Goal: Task Accomplishment & Management: Use online tool/utility

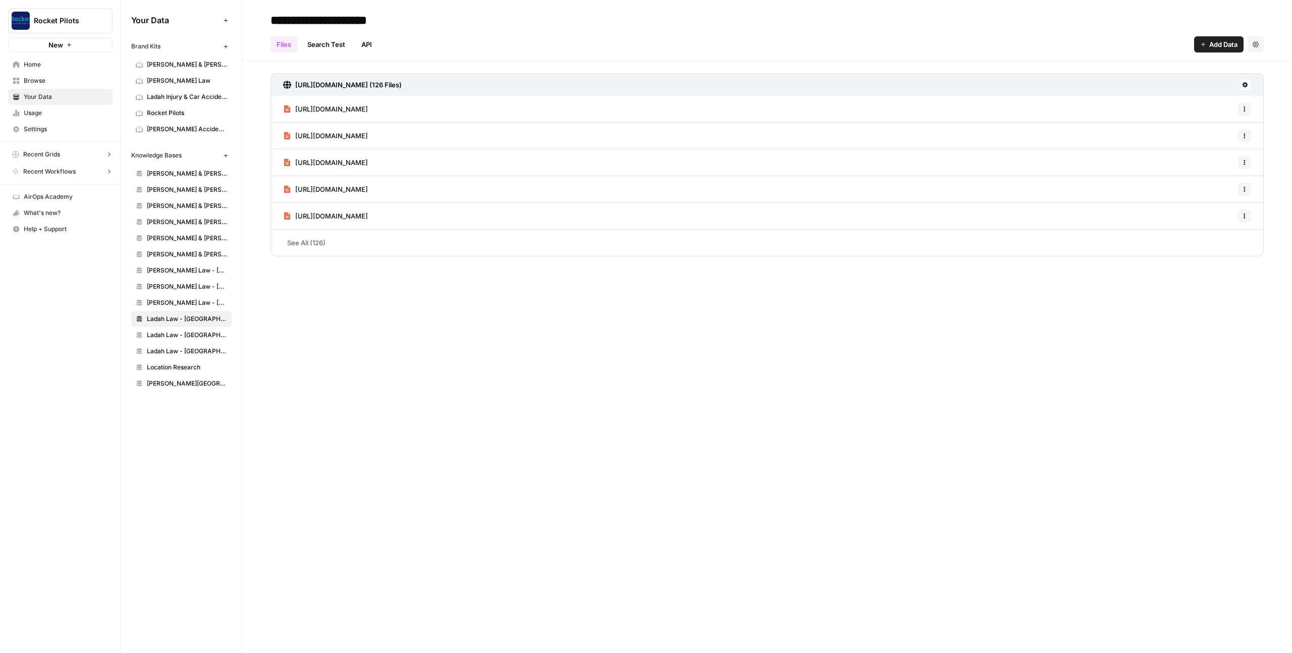
click at [57, 154] on span "Recent Grids" at bounding box center [41, 154] width 37 height 9
click at [59, 170] on span "Ladah Law" at bounding box center [71, 171] width 74 height 9
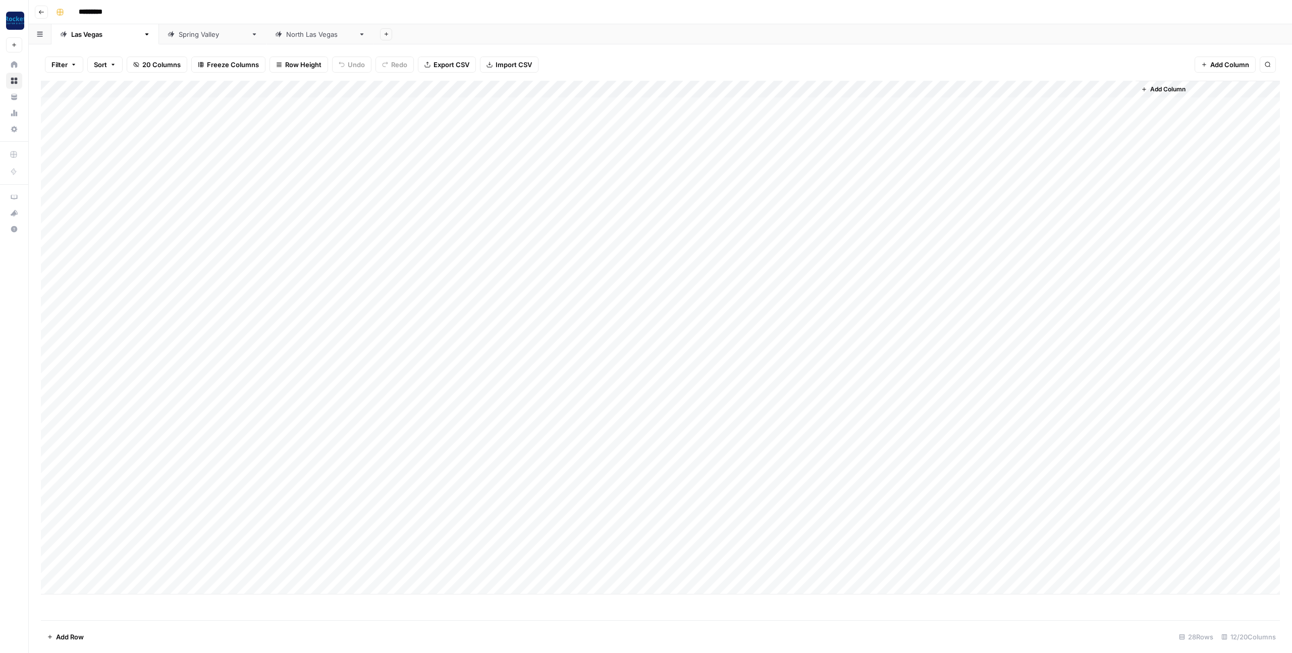
click at [286, 35] on div "[GEOGRAPHIC_DATA]" at bounding box center [320, 34] width 68 height 10
click at [358, 34] on icon "button" at bounding box center [361, 34] width 7 height 7
click at [374, 31] on div "Add Sheet" at bounding box center [833, 34] width 918 height 20
click at [86, 32] on div "[GEOGRAPHIC_DATA]" at bounding box center [105, 34] width 68 height 10
click at [487, 533] on div "Add Column" at bounding box center [660, 338] width 1239 height 514
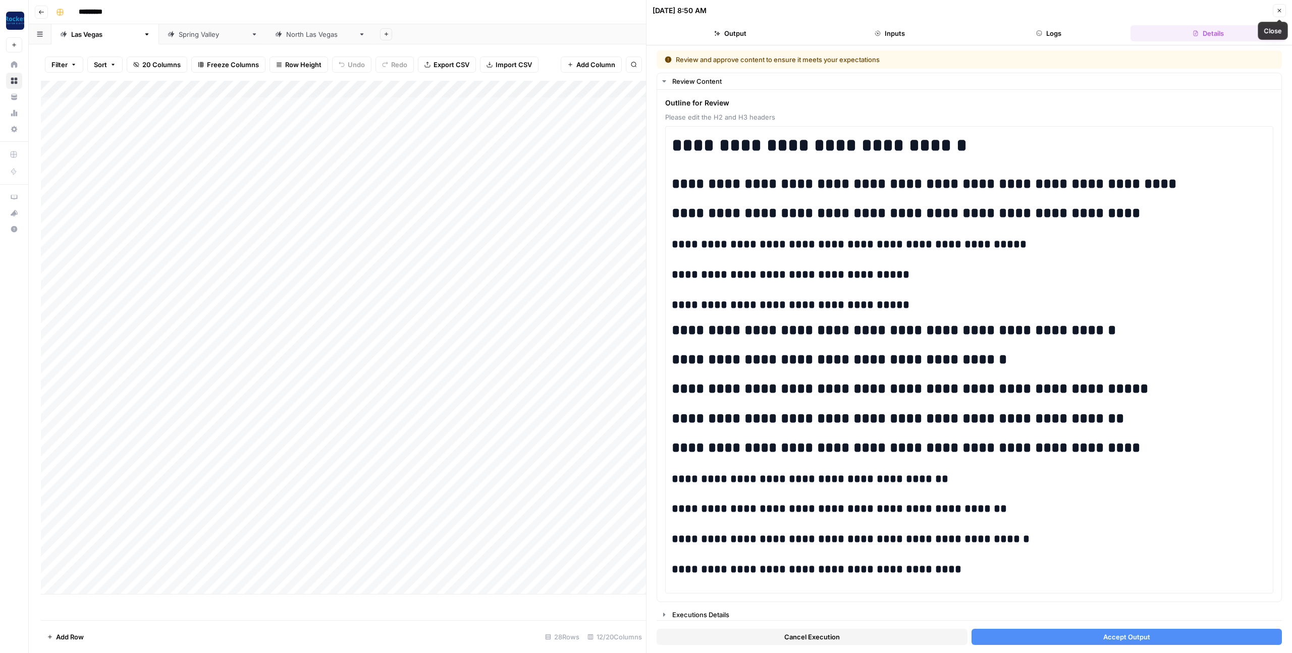
drag, startPoint x: 1280, startPoint y: 9, endPoint x: 1255, endPoint y: 9, distance: 25.2
click at [1280, 9] on icon "button" at bounding box center [1279, 11] width 6 height 6
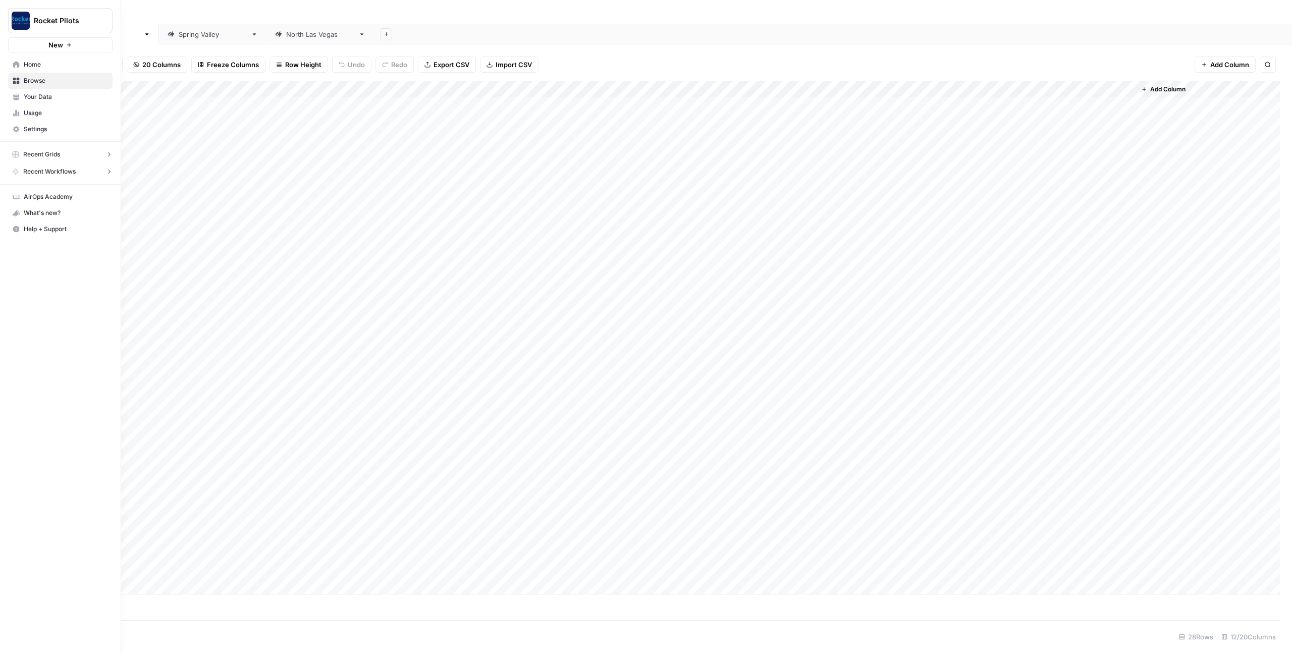
click at [78, 157] on button "Recent Grids" at bounding box center [62, 154] width 100 height 9
click at [65, 170] on span "Ladah Law Content Refresh" at bounding box center [71, 171] width 74 height 9
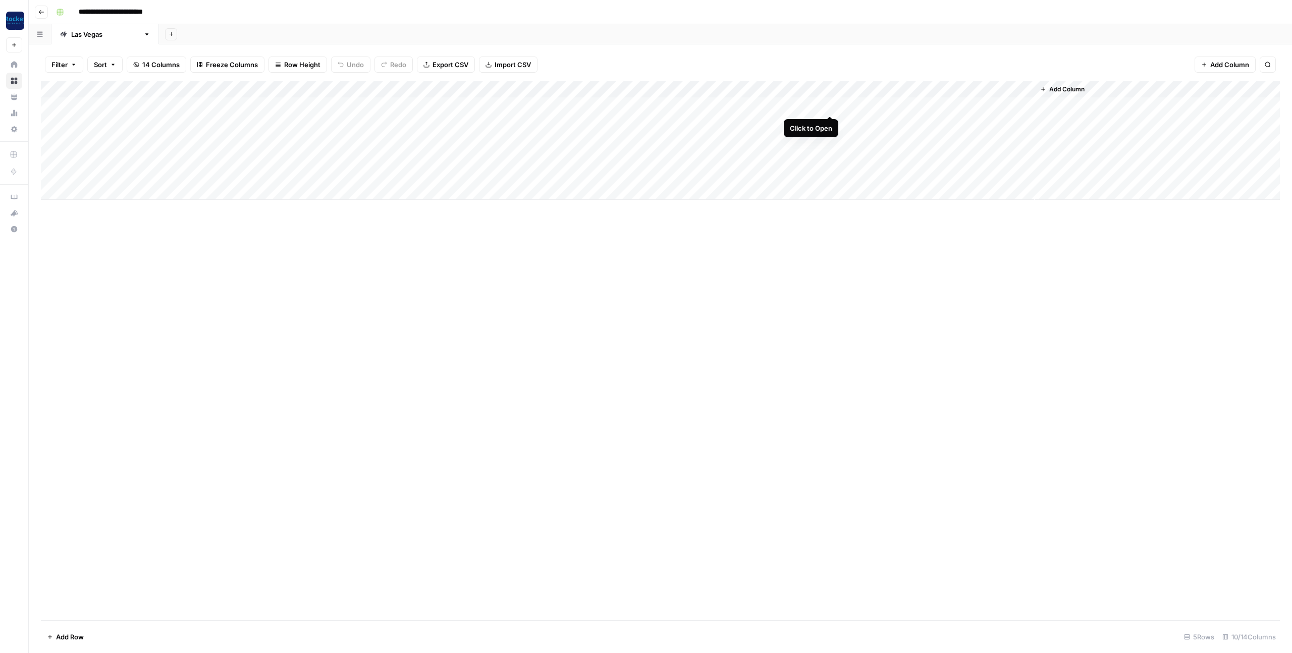
click at [828, 104] on div "Add Column" at bounding box center [660, 140] width 1239 height 119
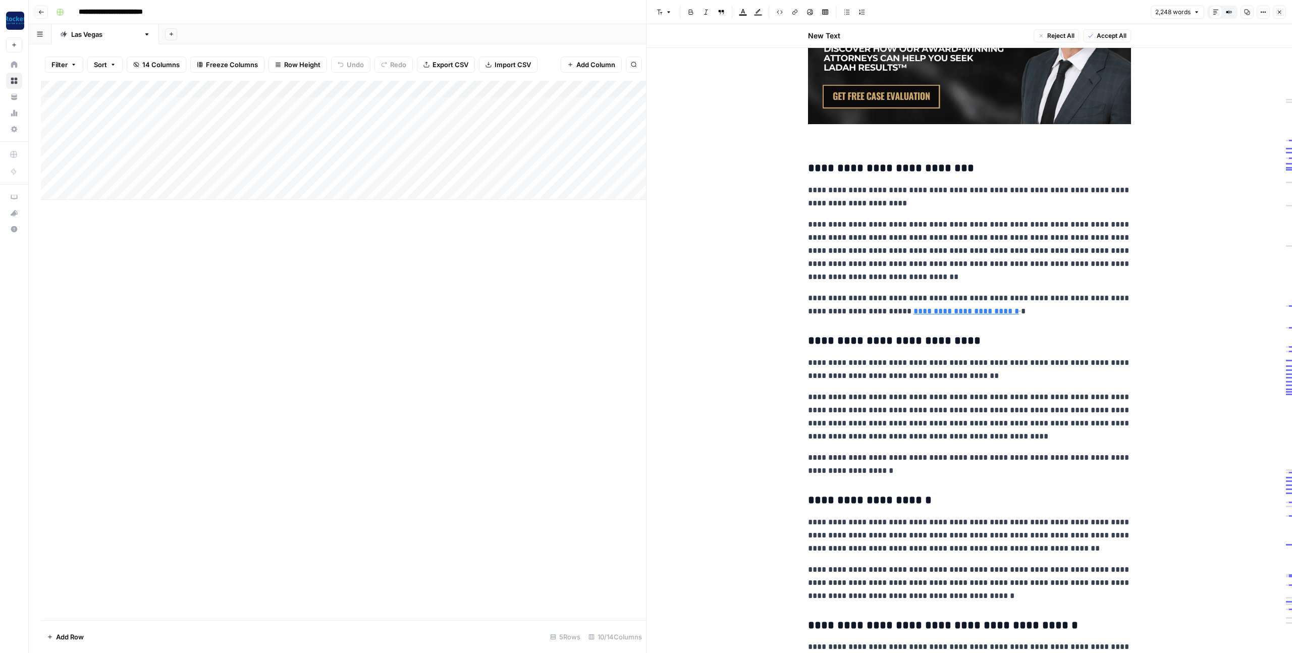
scroll to position [1686, 0]
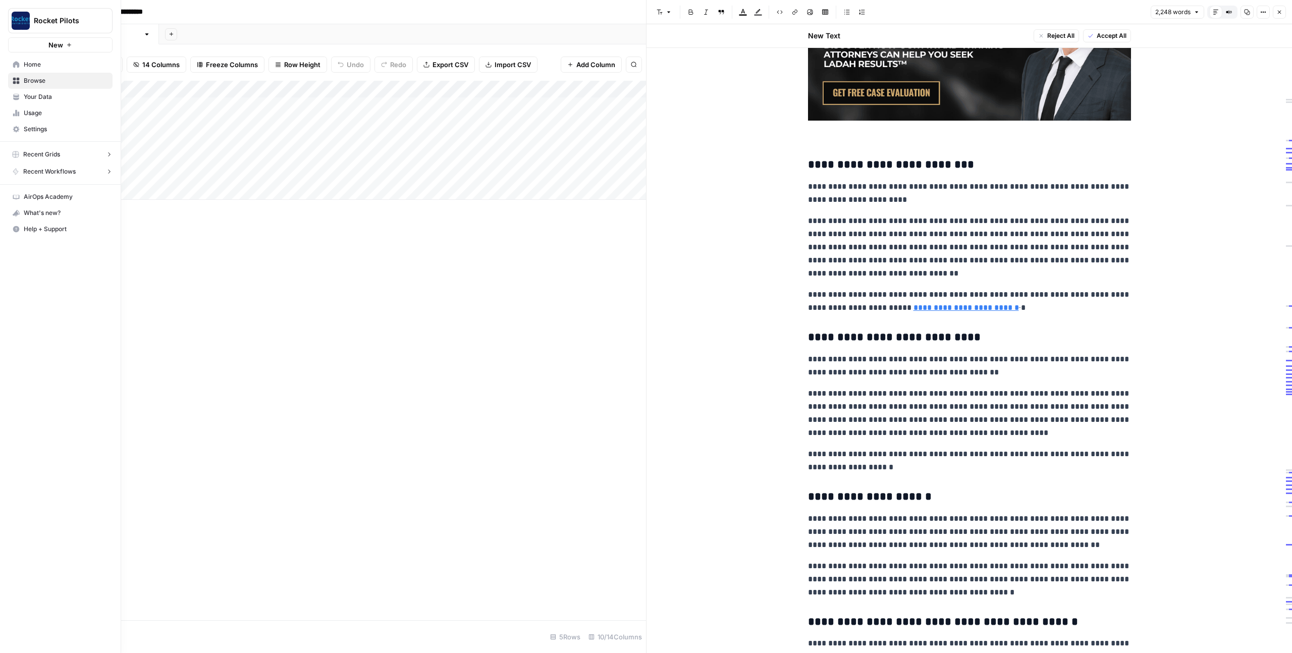
click at [40, 65] on span "Home" at bounding box center [66, 64] width 84 height 9
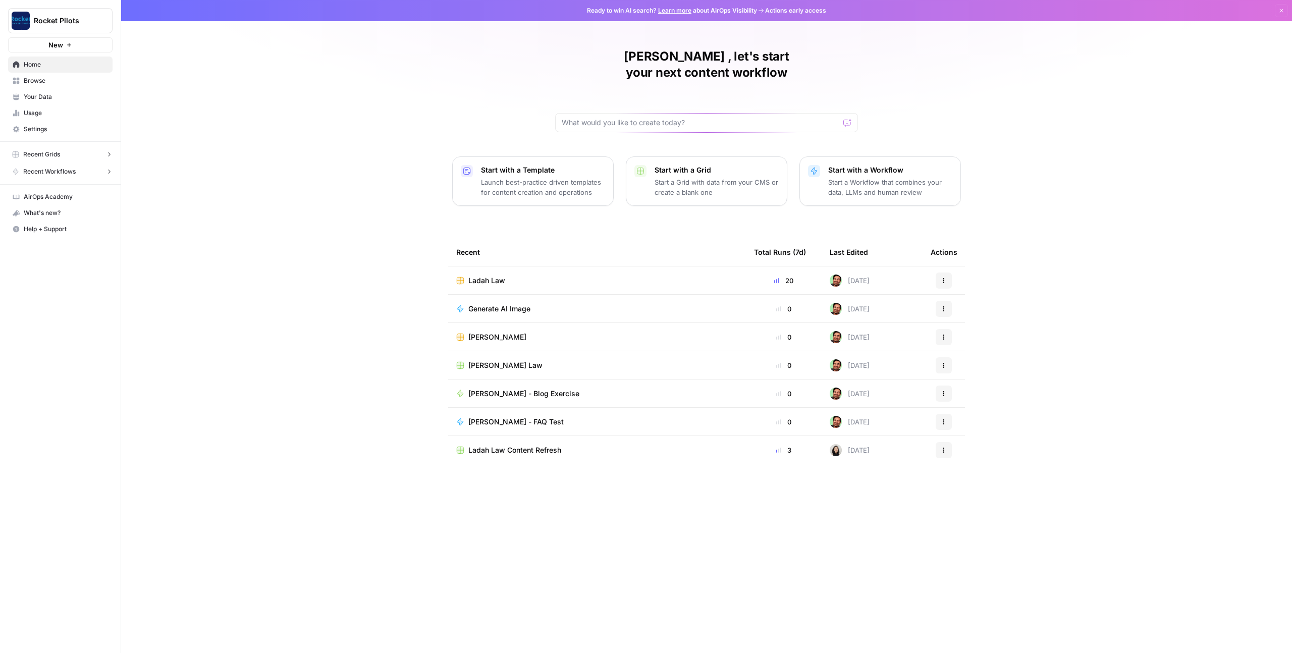
click at [281, 93] on div "[PERSON_NAME] , let's start your next content workflow Start with a Template La…" at bounding box center [706, 326] width 1171 height 653
click at [571, 276] on div "Ladah Law" at bounding box center [597, 281] width 282 height 10
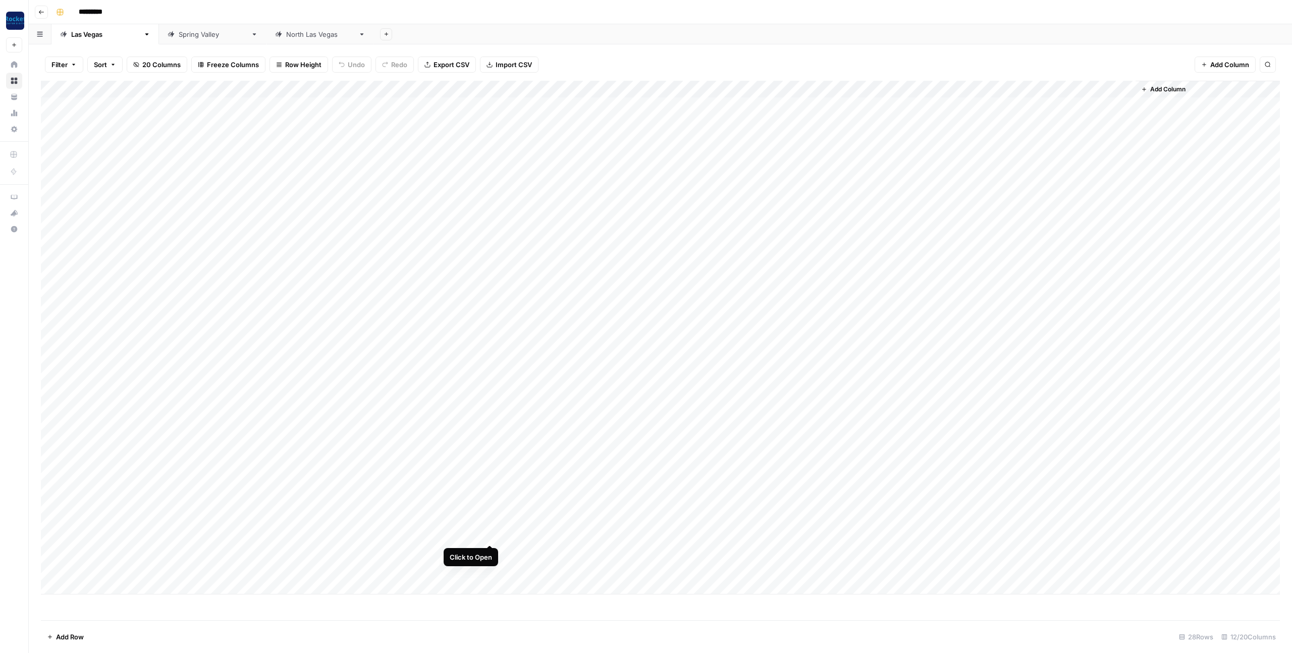
click at [489, 533] on div "Add Column" at bounding box center [660, 338] width 1239 height 514
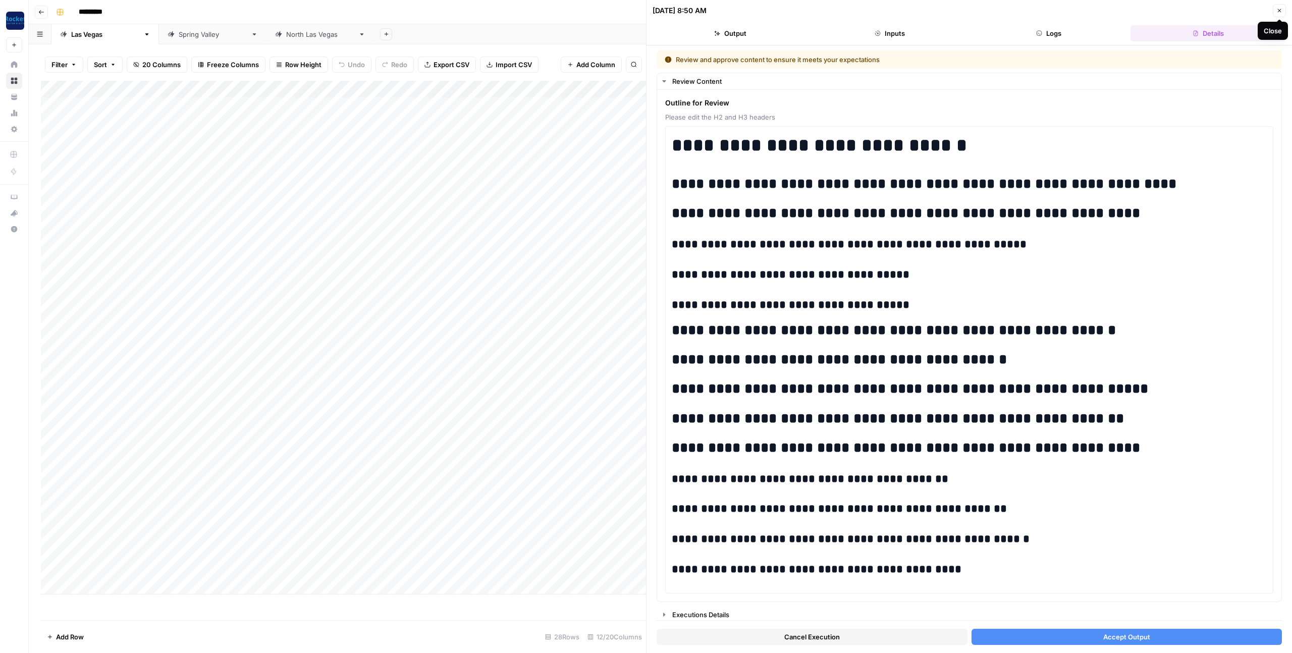
click at [1283, 10] on button "Close" at bounding box center [1279, 10] width 13 height 13
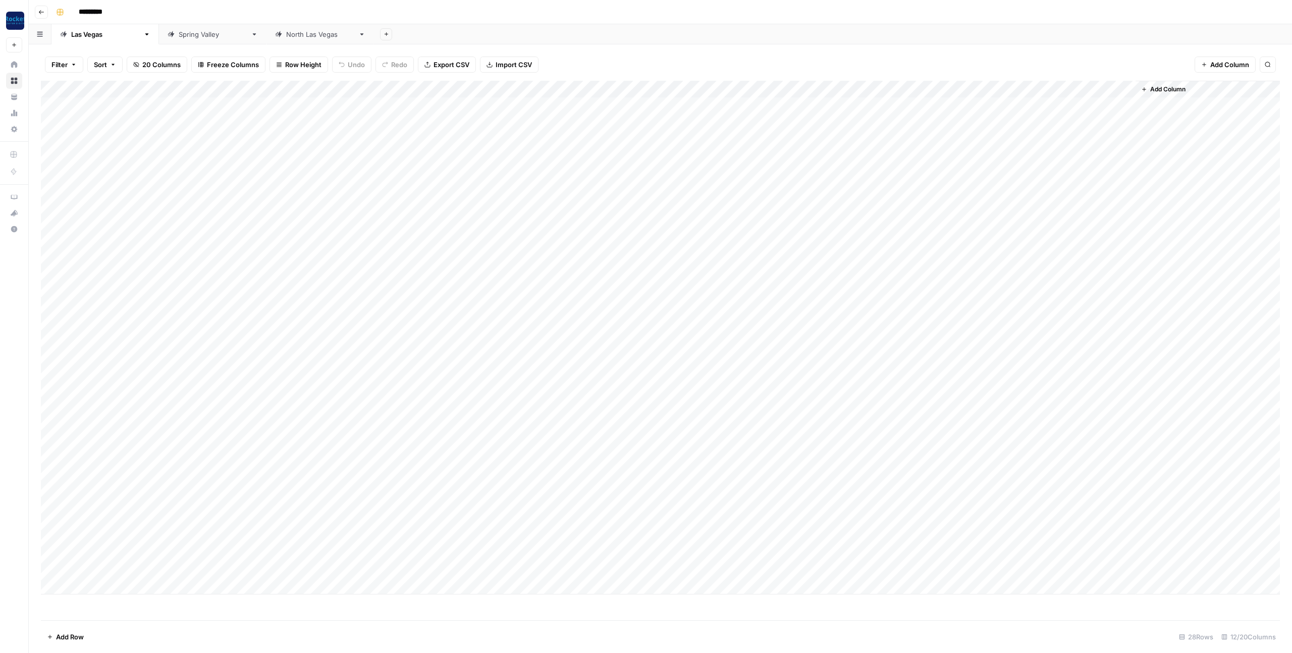
click at [117, 529] on div "Add Column" at bounding box center [660, 338] width 1239 height 514
click at [111, 532] on div "Add Column" at bounding box center [660, 338] width 1239 height 514
drag, startPoint x: 95, startPoint y: 585, endPoint x: 102, endPoint y: 586, distance: 7.1
click at [95, 585] on div "Add Column" at bounding box center [660, 338] width 1239 height 514
click at [103, 586] on div "Add Column" at bounding box center [660, 338] width 1239 height 514
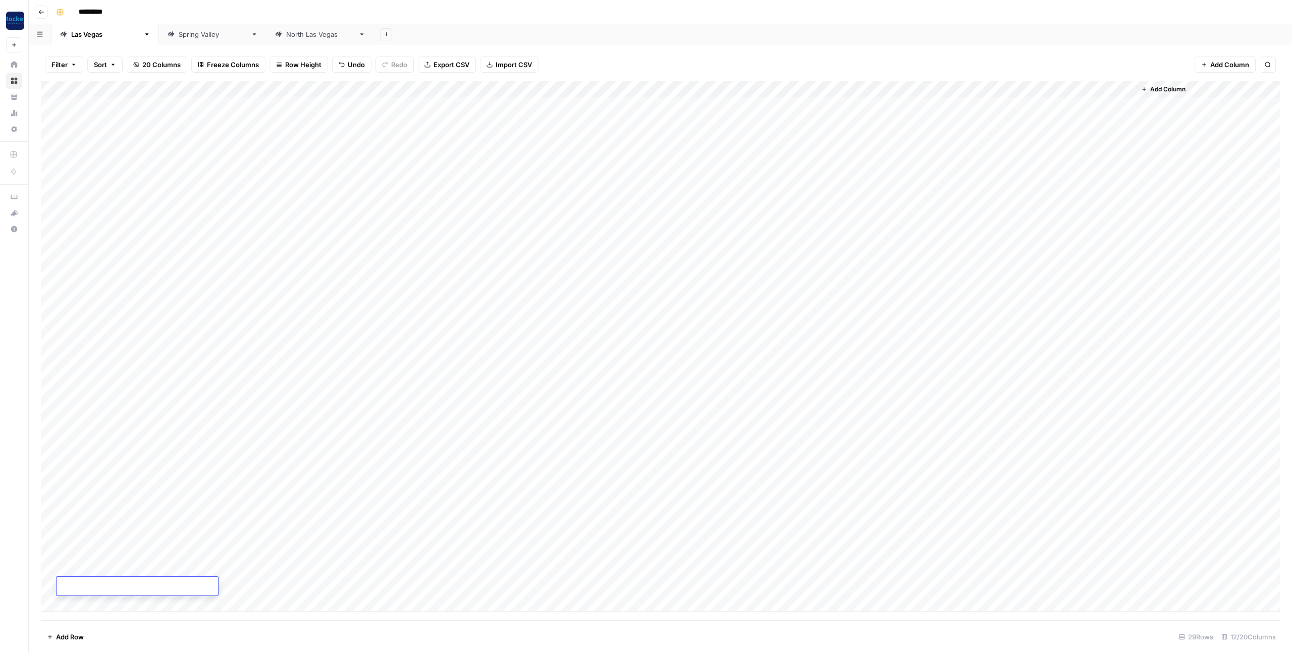
type textarea "**********"
click at [519, 587] on div "Add Column" at bounding box center [660, 346] width 1239 height 531
click at [329, 585] on div "Add Column" at bounding box center [660, 346] width 1239 height 531
click at [345, 585] on div "Add Column" at bounding box center [660, 346] width 1239 height 531
click at [393, 641] on button "Practice Area Page" at bounding box center [364, 643] width 67 height 12
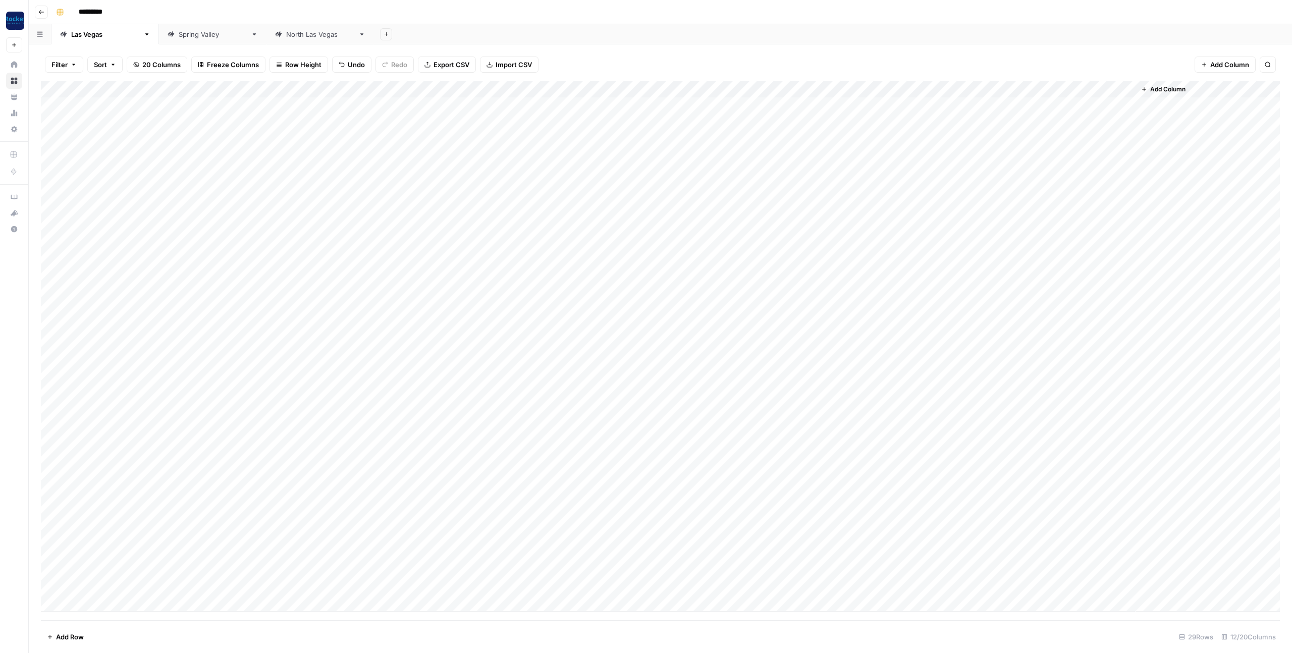
click at [450, 586] on div "Add Column" at bounding box center [660, 346] width 1239 height 531
